Goal: Information Seeking & Learning: Find specific fact

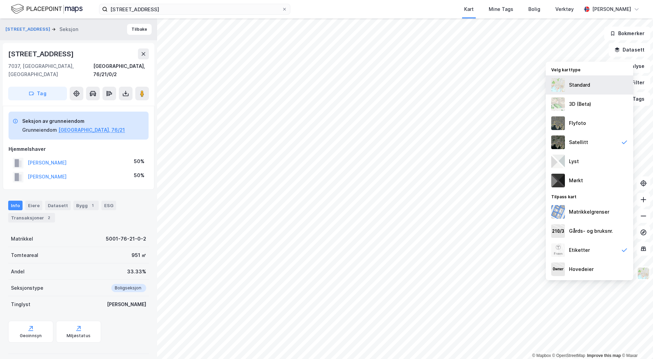
click at [589, 87] on div "Standard" at bounding box center [579, 85] width 21 height 8
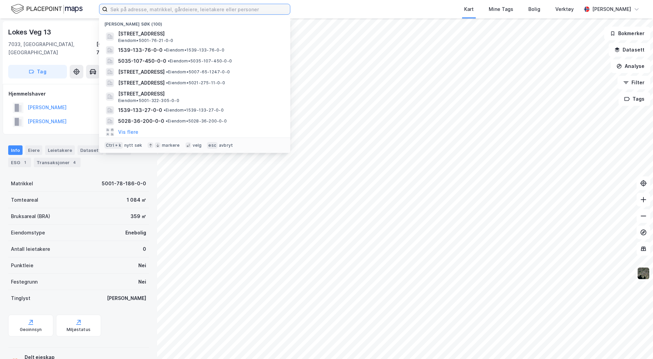
click at [141, 7] on input at bounding box center [199, 9] width 182 height 10
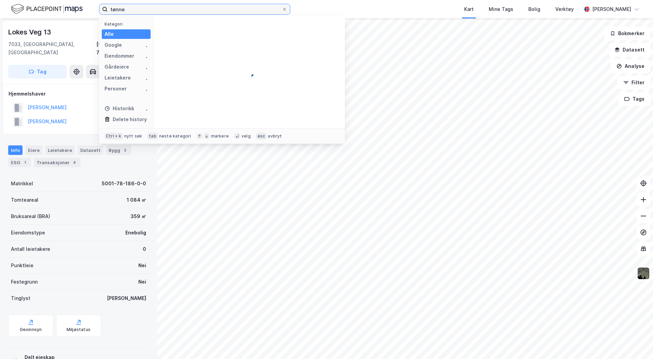
type input "tønne"
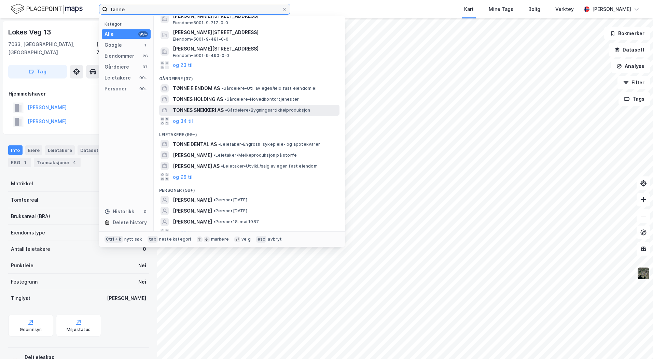
scroll to position [48, 0]
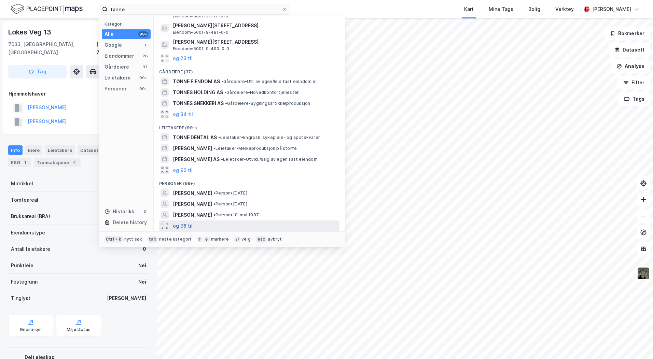
click at [187, 228] on button "og 96 til" at bounding box center [183, 226] width 20 height 8
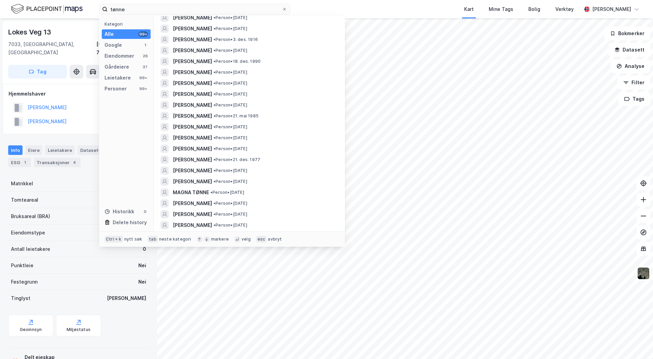
scroll to position [846, 0]
click at [190, 144] on span "LEIF TØNNE" at bounding box center [192, 148] width 39 height 8
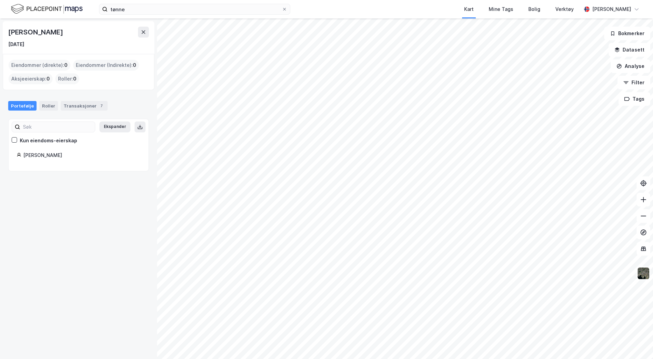
click at [55, 142] on div "Kun eiendoms-eierskap" at bounding box center [48, 141] width 57 height 8
click at [138, 35] on button at bounding box center [143, 32] width 11 height 11
